Goal: Transaction & Acquisition: Book appointment/travel/reservation

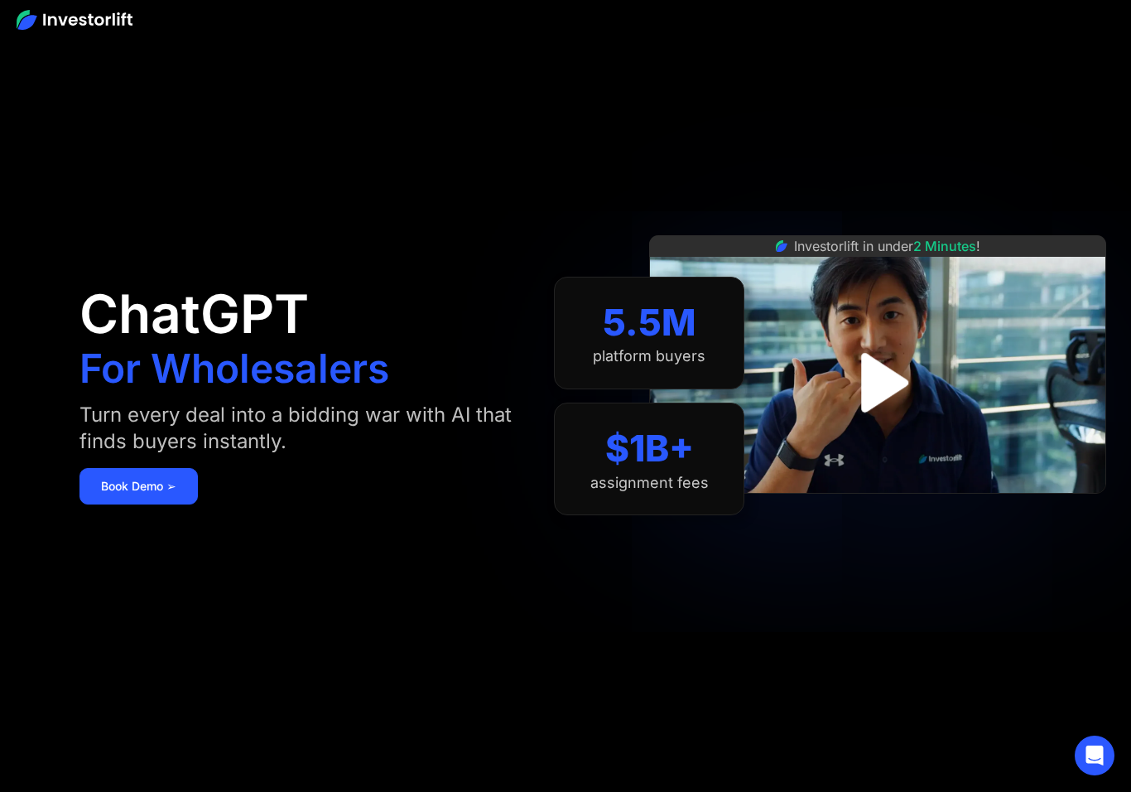
click at [878, 374] on img "open lightbox" at bounding box center [878, 383] width 108 height 108
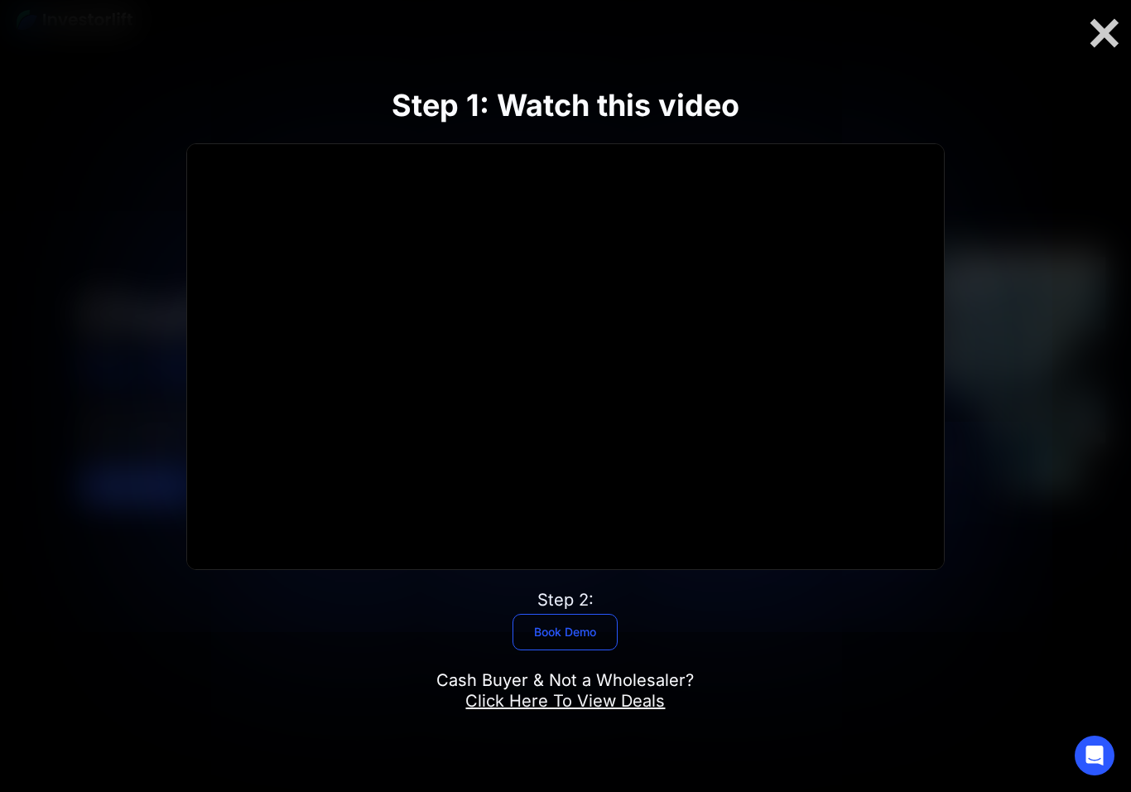
click at [586, 633] on link "Book Demo" at bounding box center [565, 632] width 105 height 36
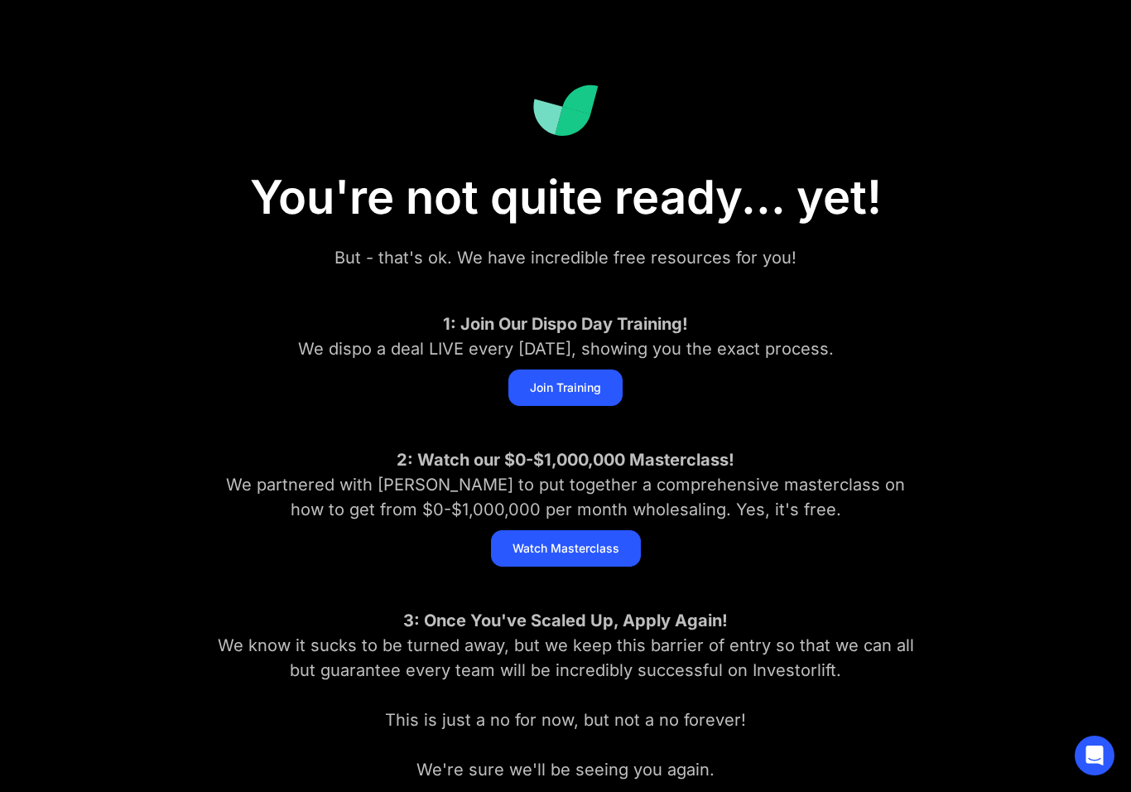
scroll to position [90, 0]
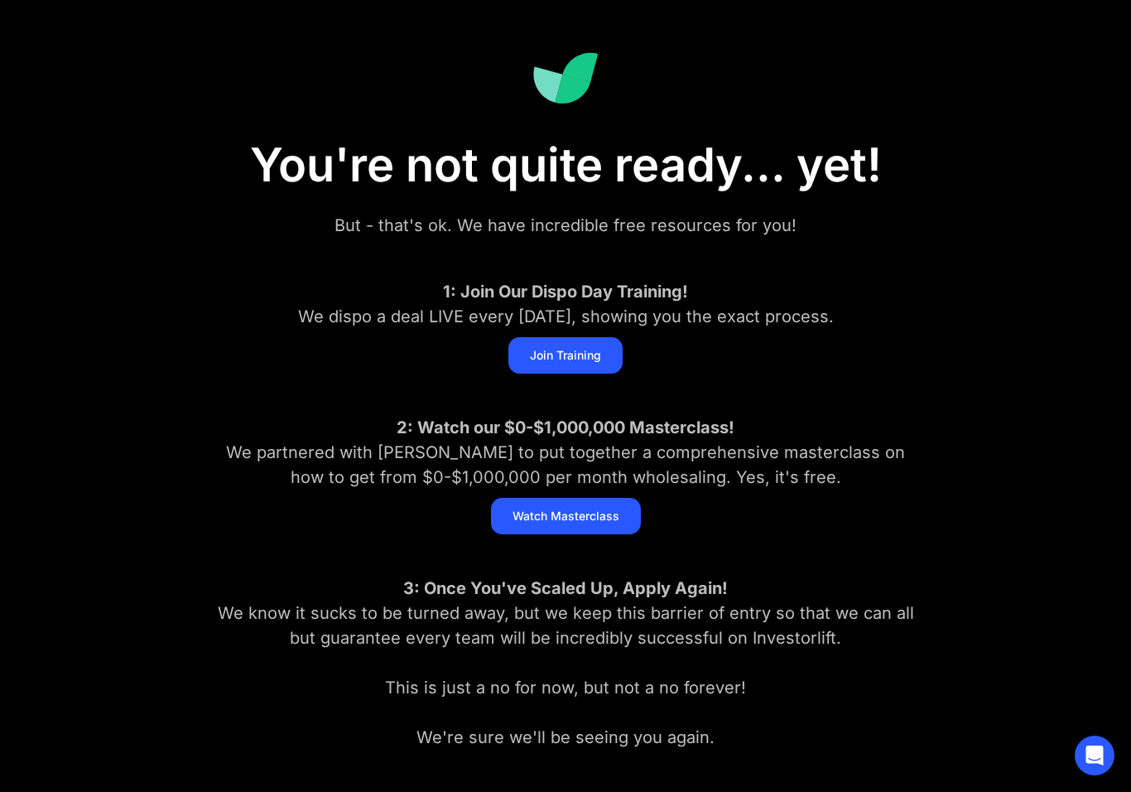
click at [989, 351] on div "You're not quite ready... yet! But - that's ok. We have incredible free resourc…" at bounding box center [565, 388] width 894 height 790
